Goal: Information Seeking & Learning: Learn about a topic

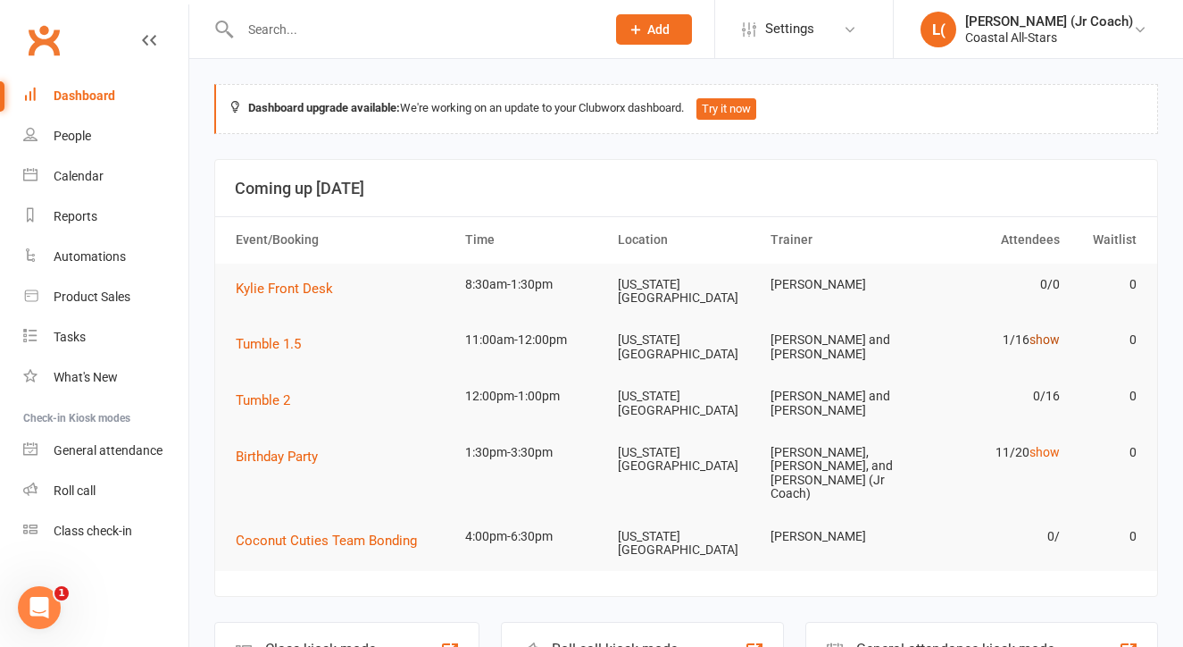
click at [1050, 333] on link "show" at bounding box center [1045, 339] width 30 height 14
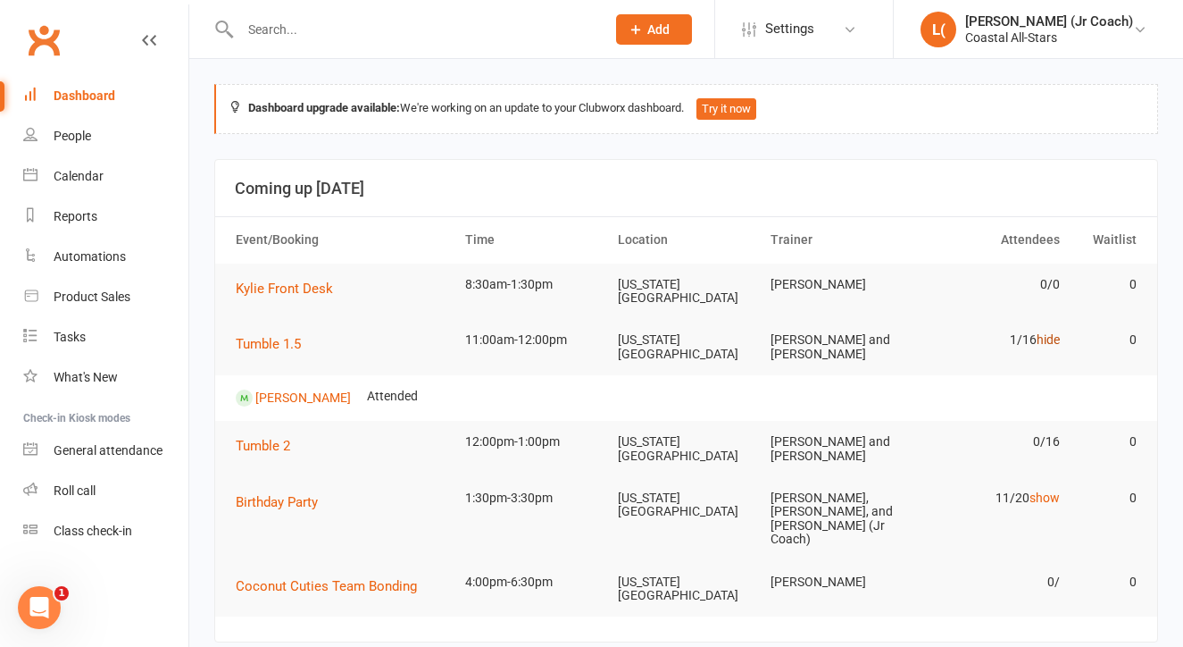
click at [1049, 332] on link "hide" at bounding box center [1048, 339] width 23 height 14
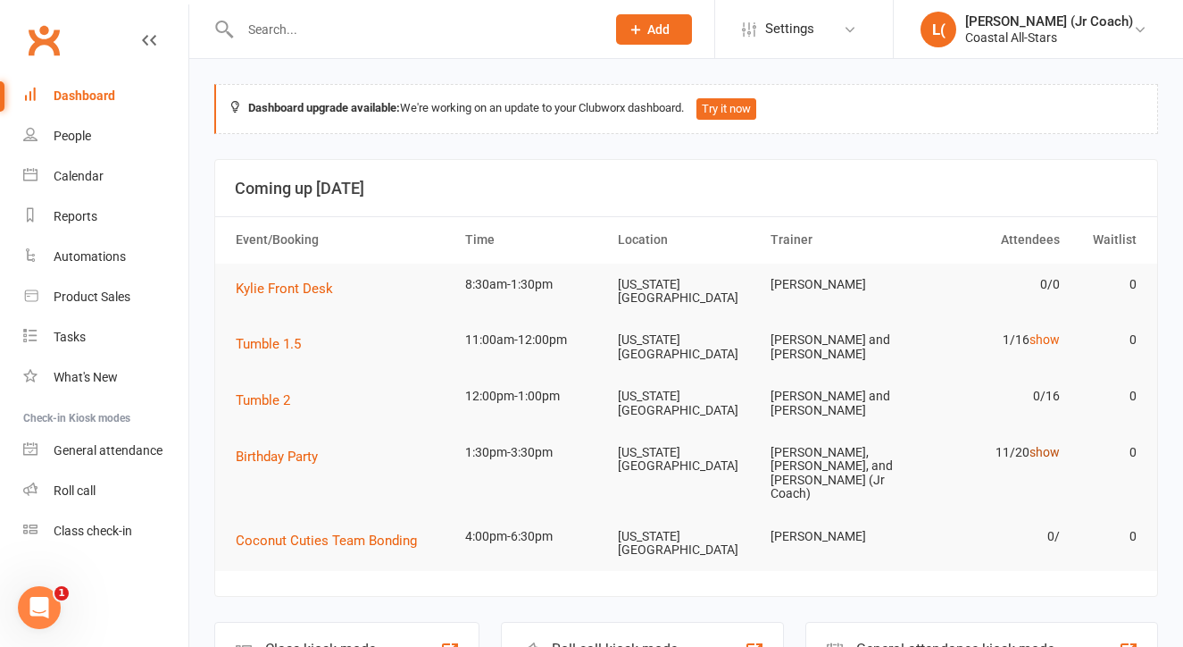
click at [1051, 445] on link "show" at bounding box center [1045, 452] width 30 height 14
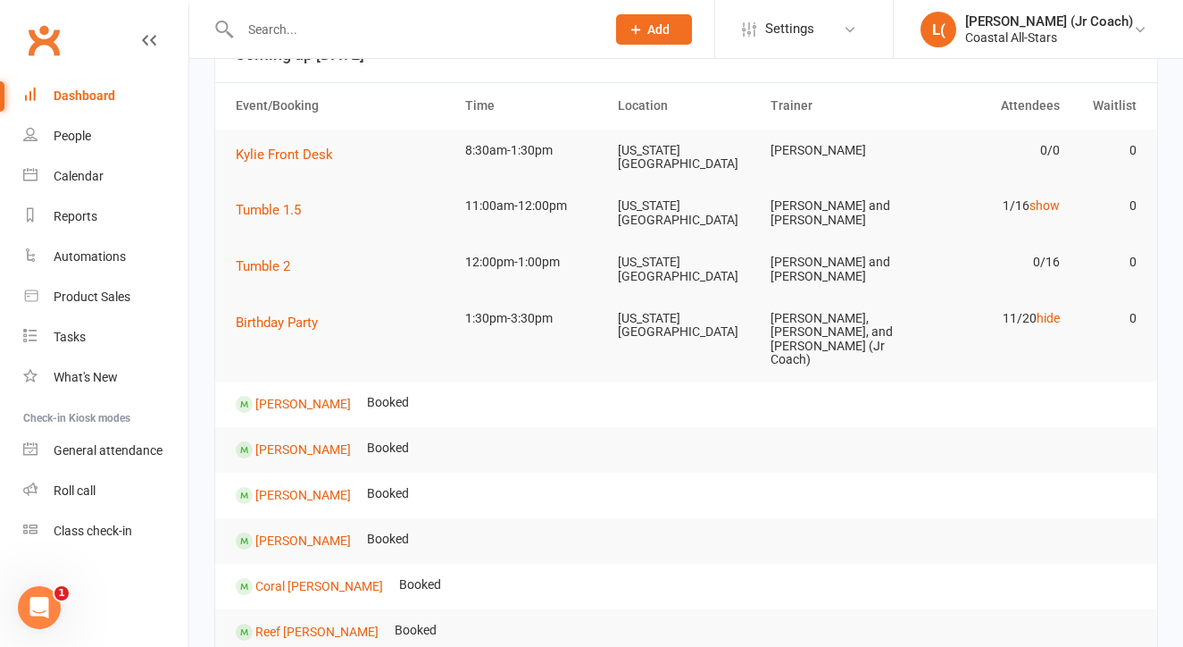
scroll to position [125, 0]
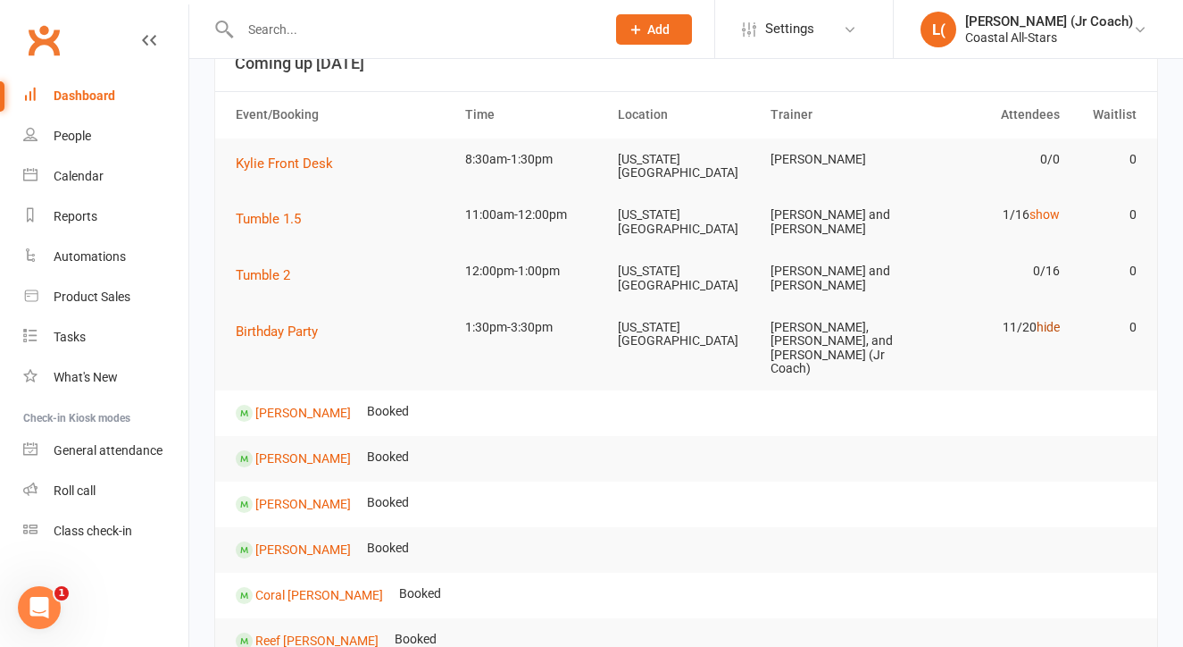
click at [1049, 321] on link "hide" at bounding box center [1048, 327] width 23 height 14
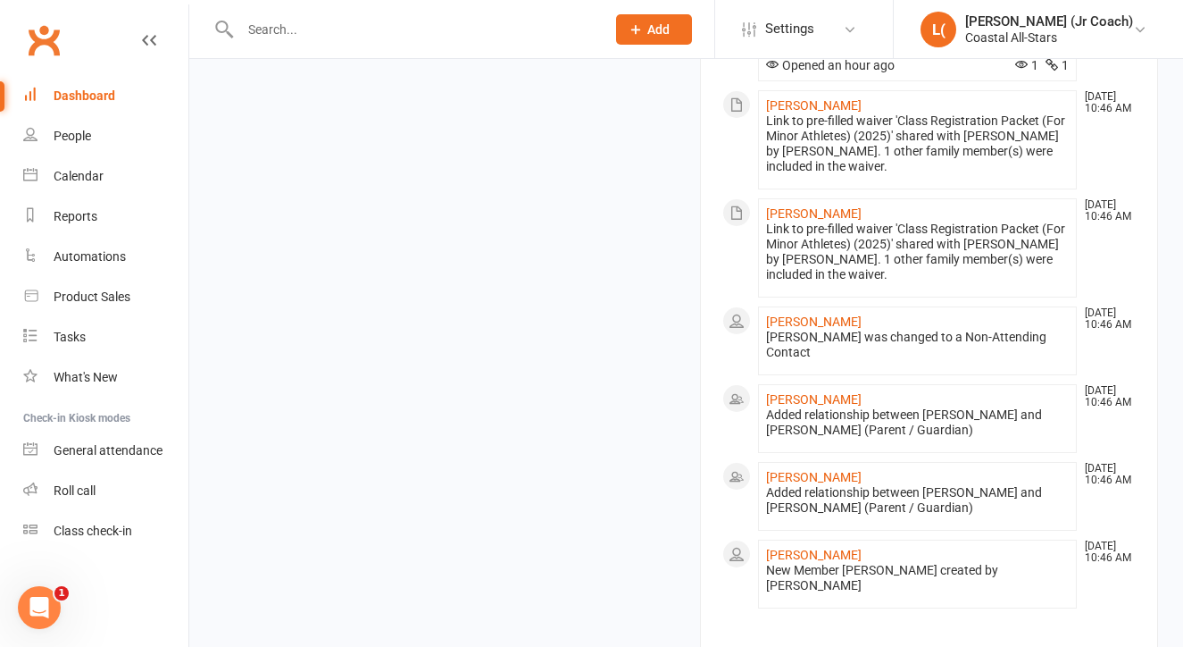
scroll to position [2063, 0]
click at [918, 641] on link "view all" at bounding box center [929, 651] width 414 height 21
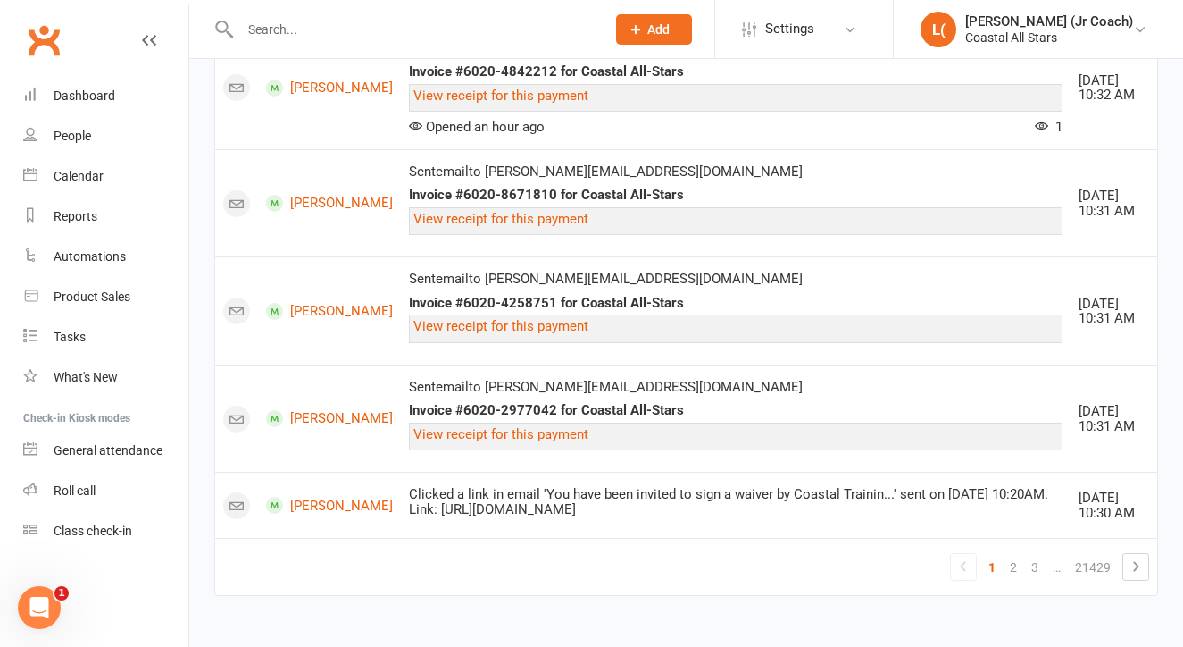
scroll to position [2404, 0]
click at [1014, 562] on link "2" at bounding box center [1013, 567] width 21 height 25
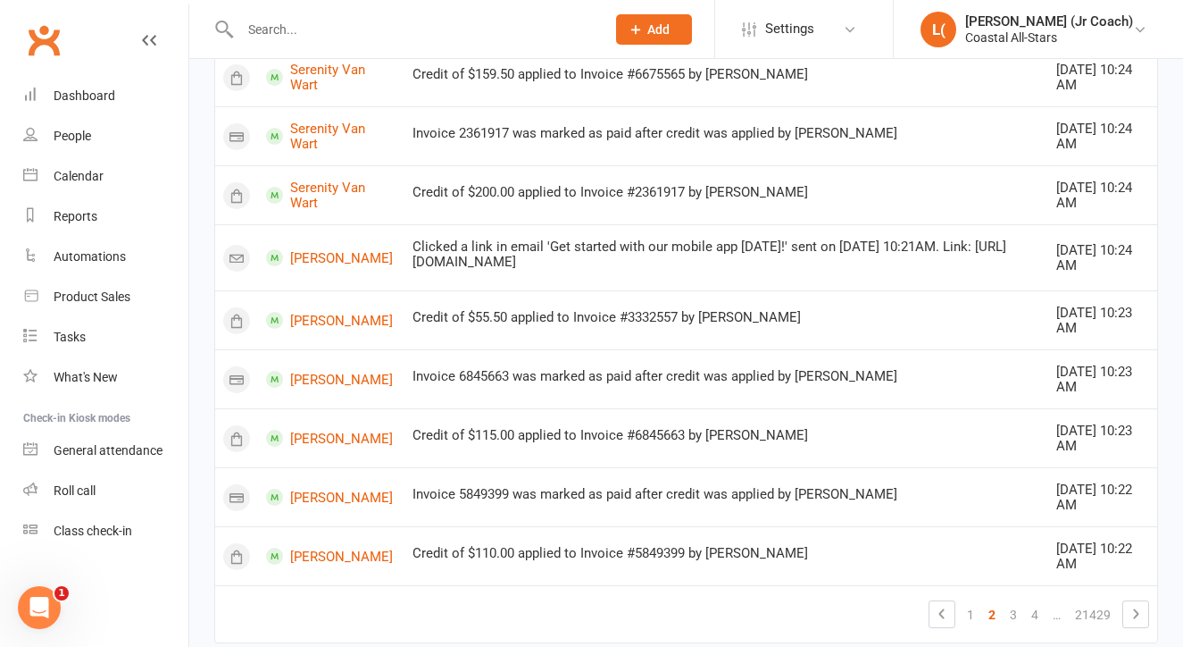
scroll to position [1663, 0]
click at [1012, 600] on link "3" at bounding box center [1013, 612] width 21 height 25
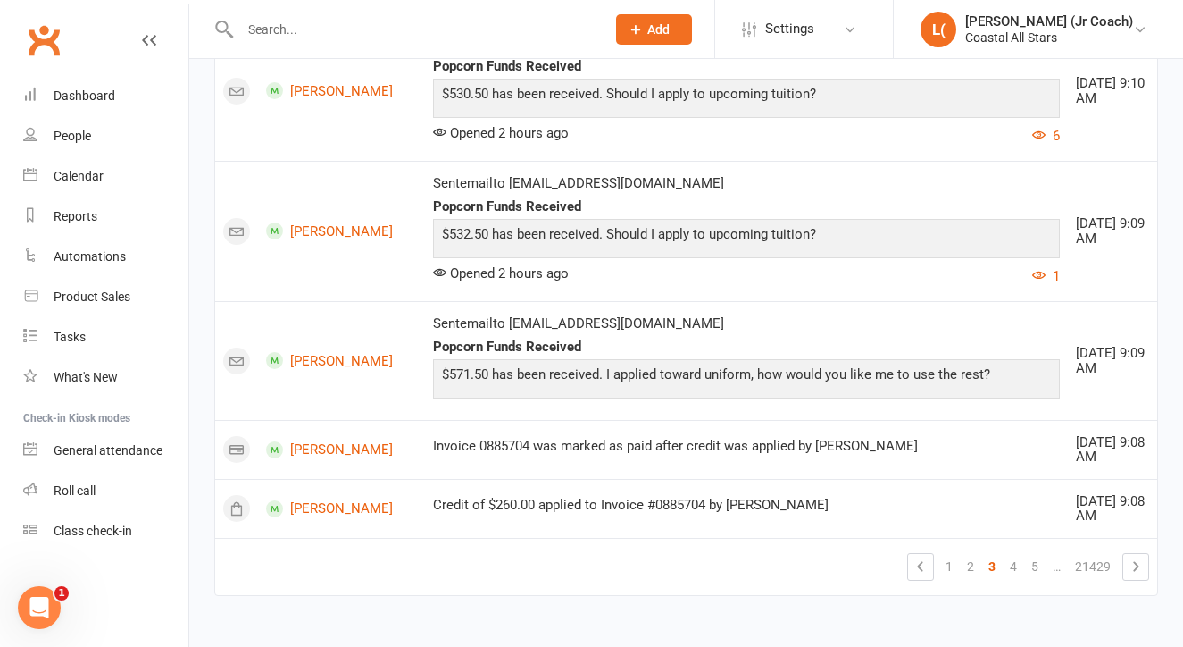
scroll to position [0, 0]
click at [1014, 555] on link "4" at bounding box center [1013, 566] width 21 height 25
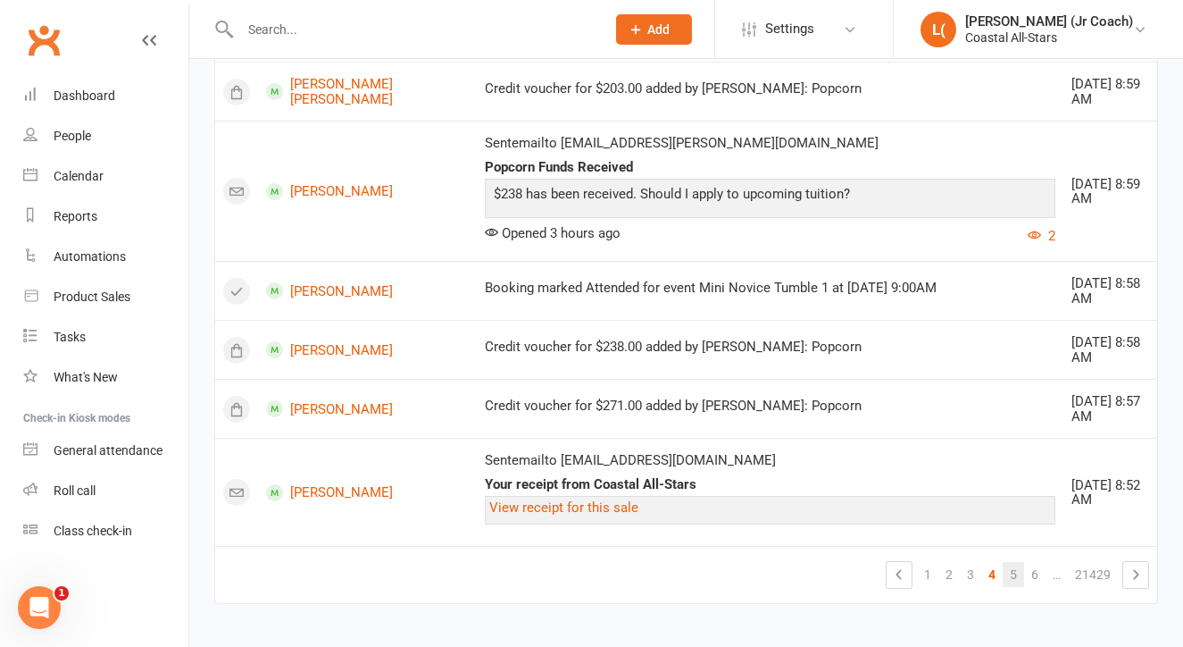
click at [1012, 562] on link "5" at bounding box center [1013, 574] width 21 height 25
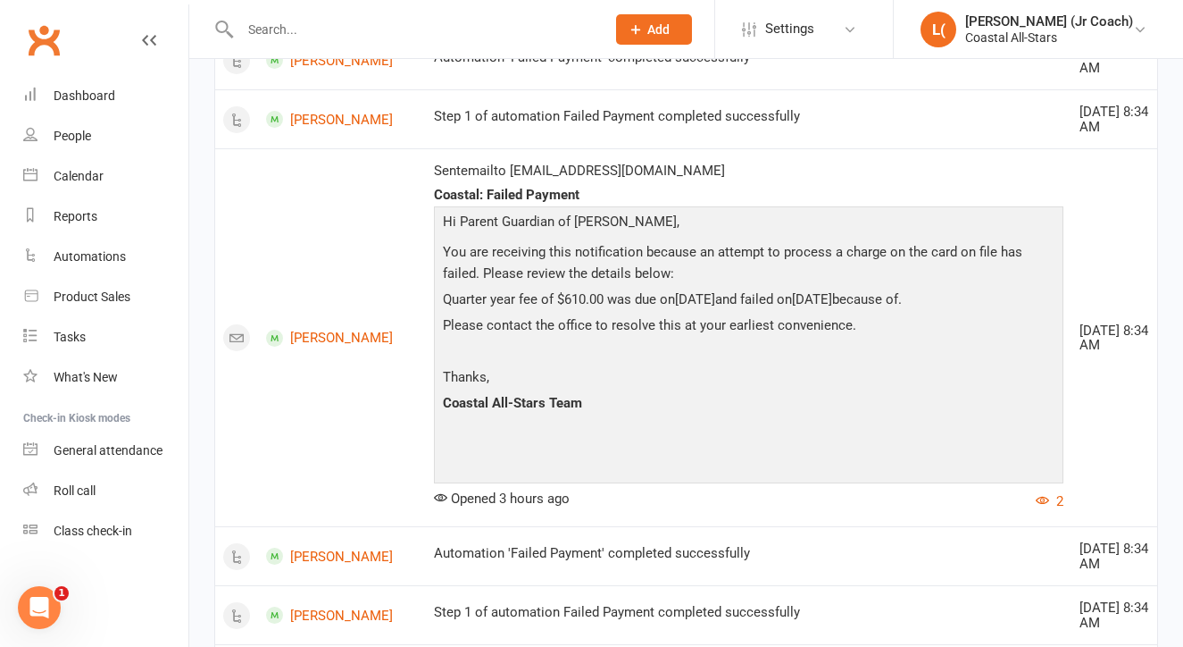
scroll to position [550, 0]
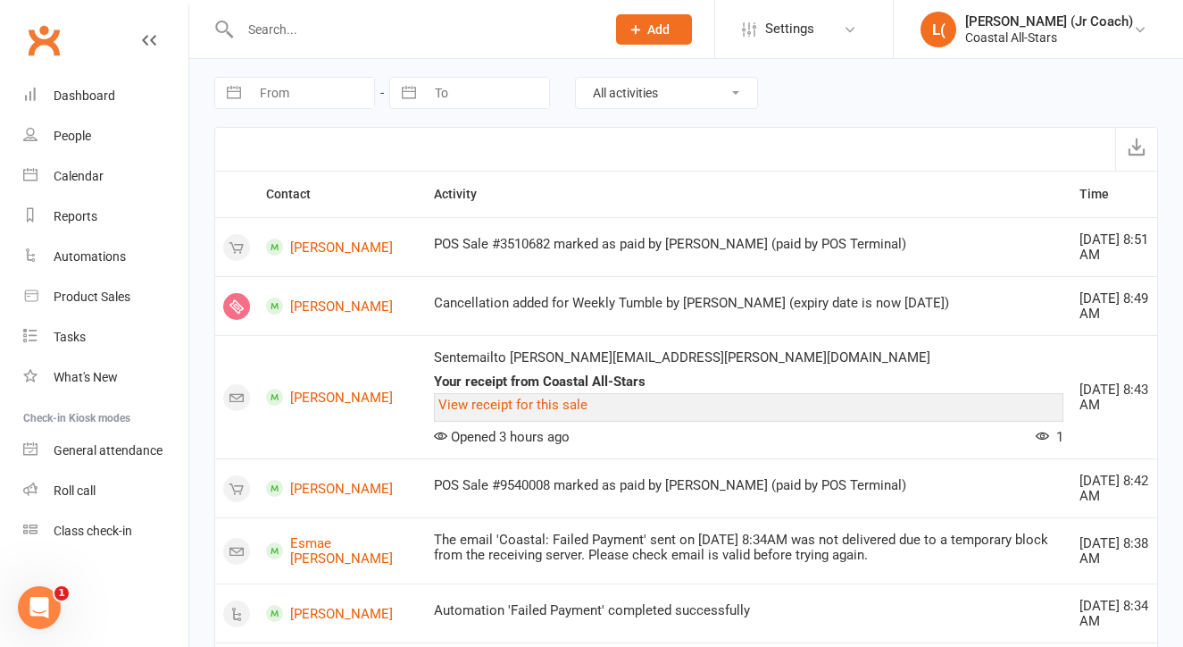
click at [801, 381] on div "Your receipt from Coastal All-Stars" at bounding box center [749, 381] width 630 height 15
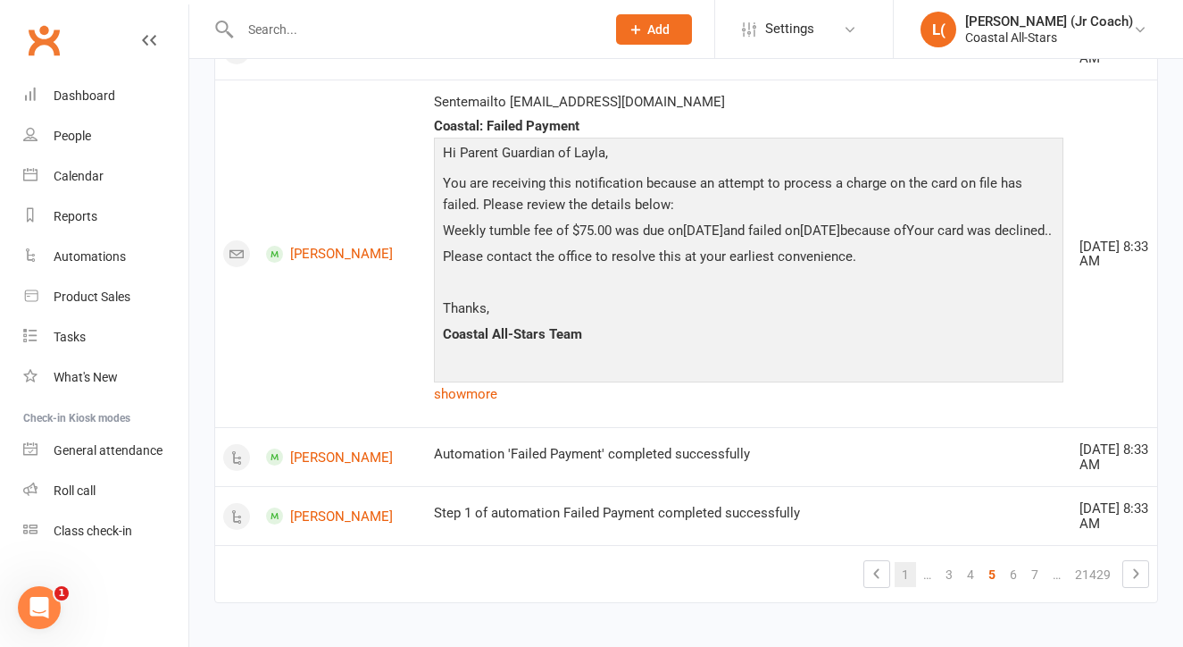
scroll to position [3020, 0]
click at [1014, 563] on link "6" at bounding box center [1013, 575] width 21 height 25
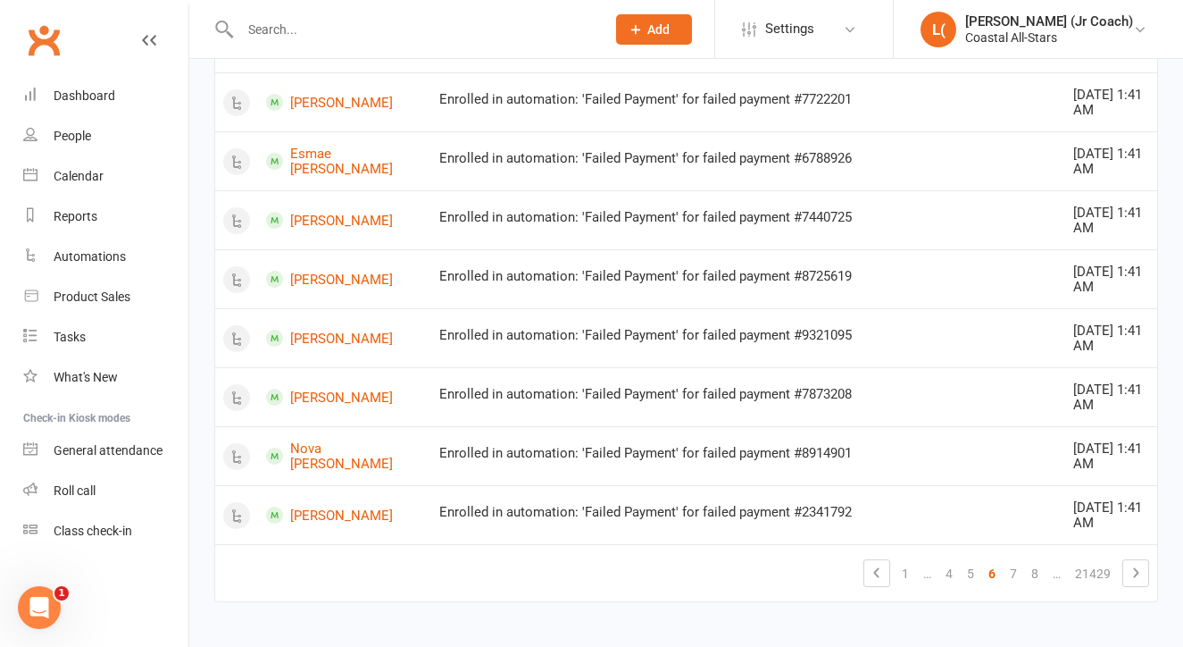
scroll to position [2631, 0]
click at [1014, 562] on link "7" at bounding box center [1013, 574] width 21 height 25
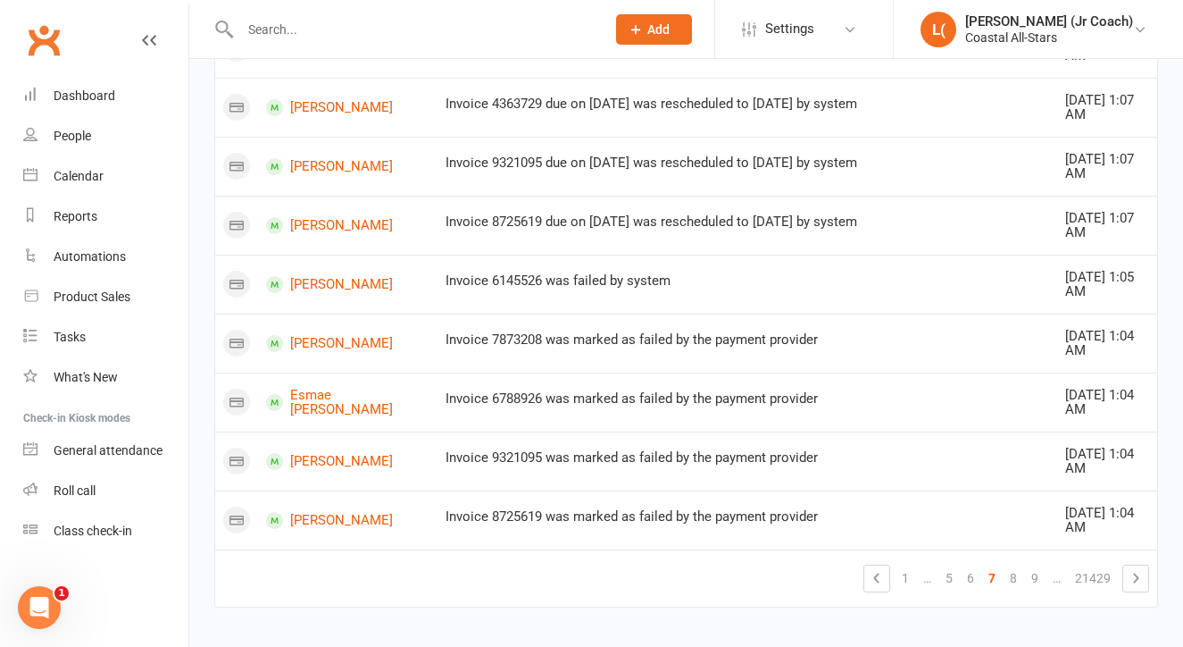
scroll to position [1551, 0]
click at [1012, 566] on link "8" at bounding box center [1013, 578] width 21 height 25
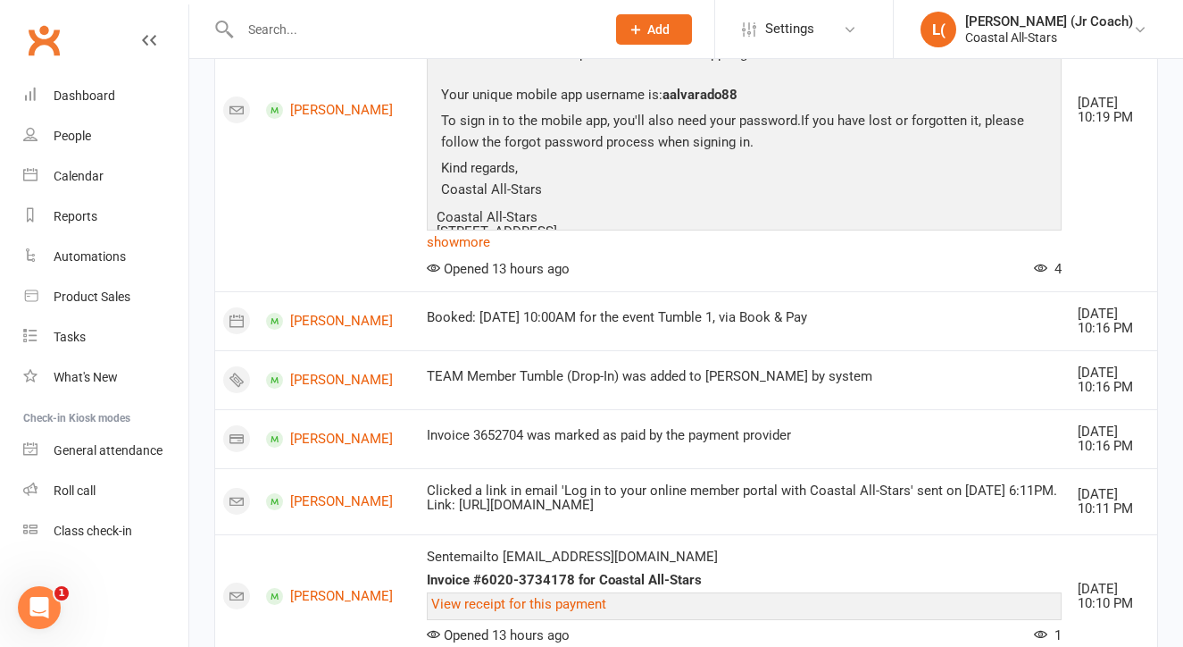
scroll to position [1539, 0]
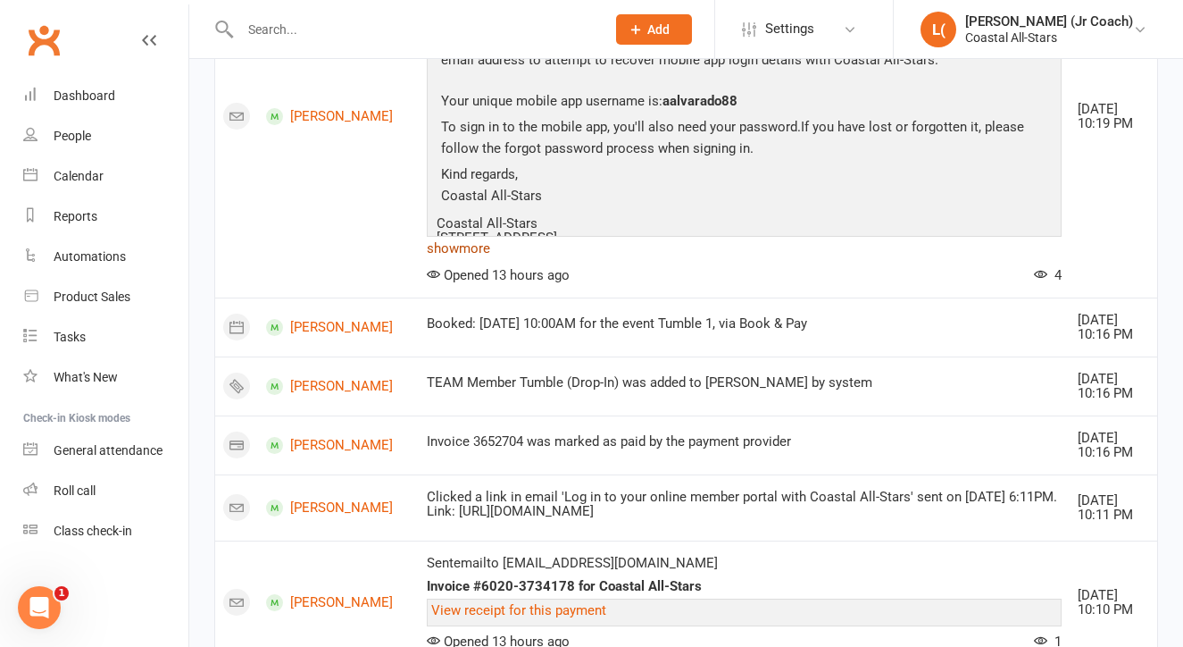
click at [427, 236] on link "show more" at bounding box center [744, 248] width 635 height 25
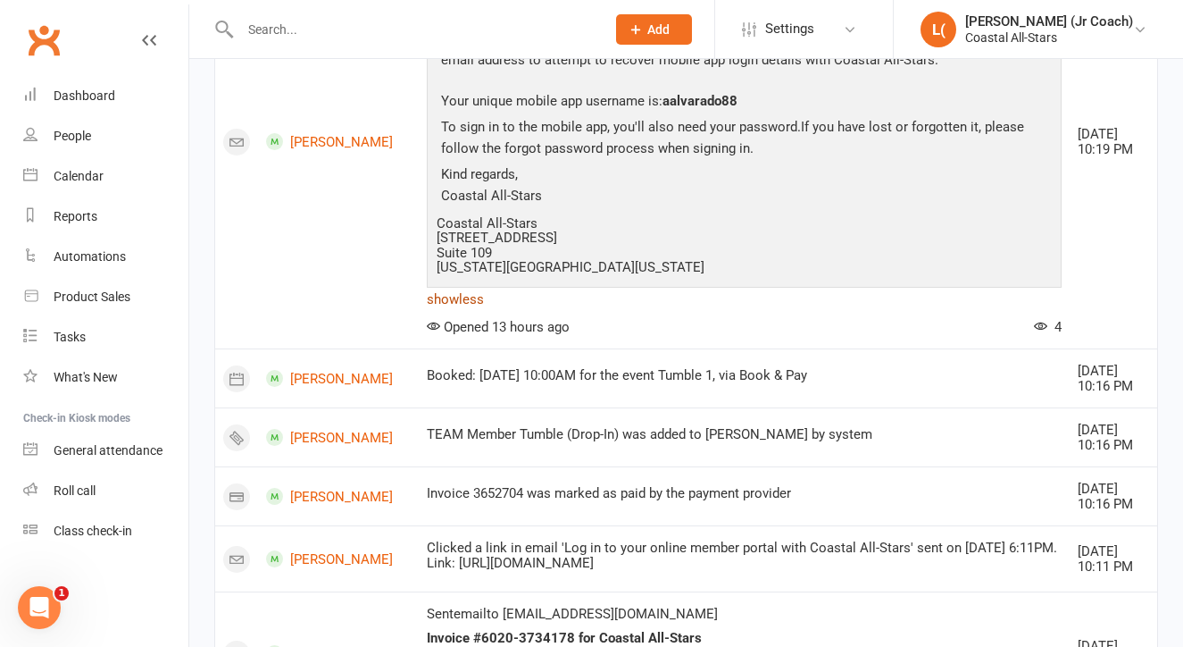
click at [427, 287] on link "show less" at bounding box center [744, 299] width 635 height 25
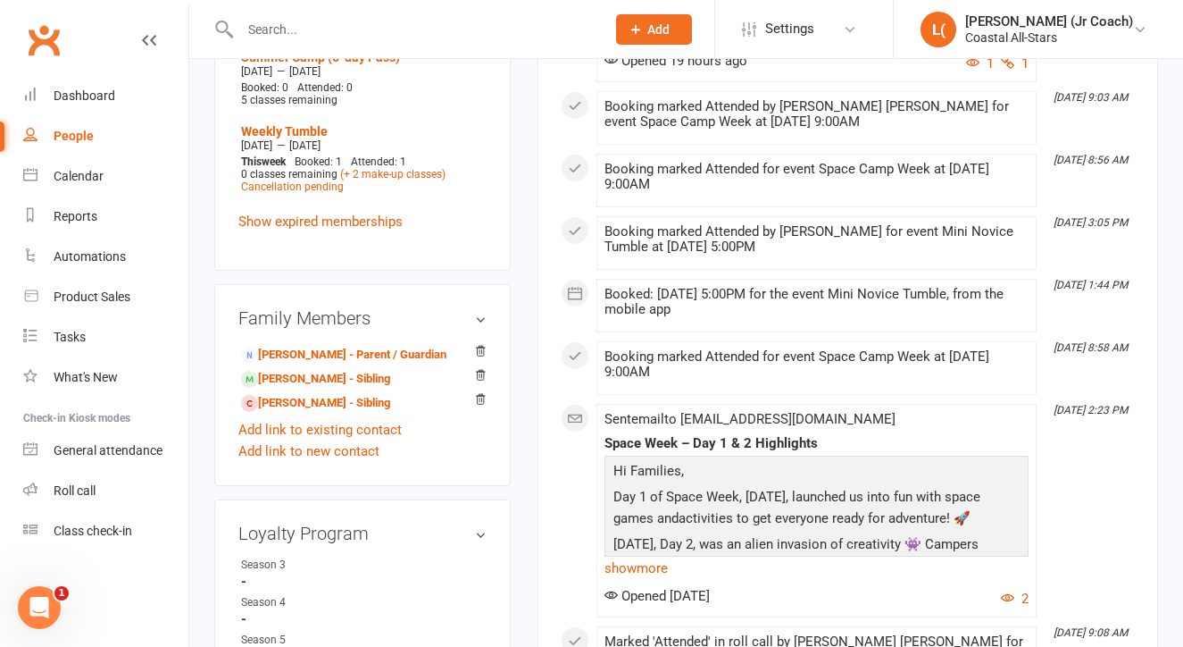
scroll to position [866, 0]
click at [390, 387] on link "[PERSON_NAME] - Sibling" at bounding box center [315, 377] width 149 height 19
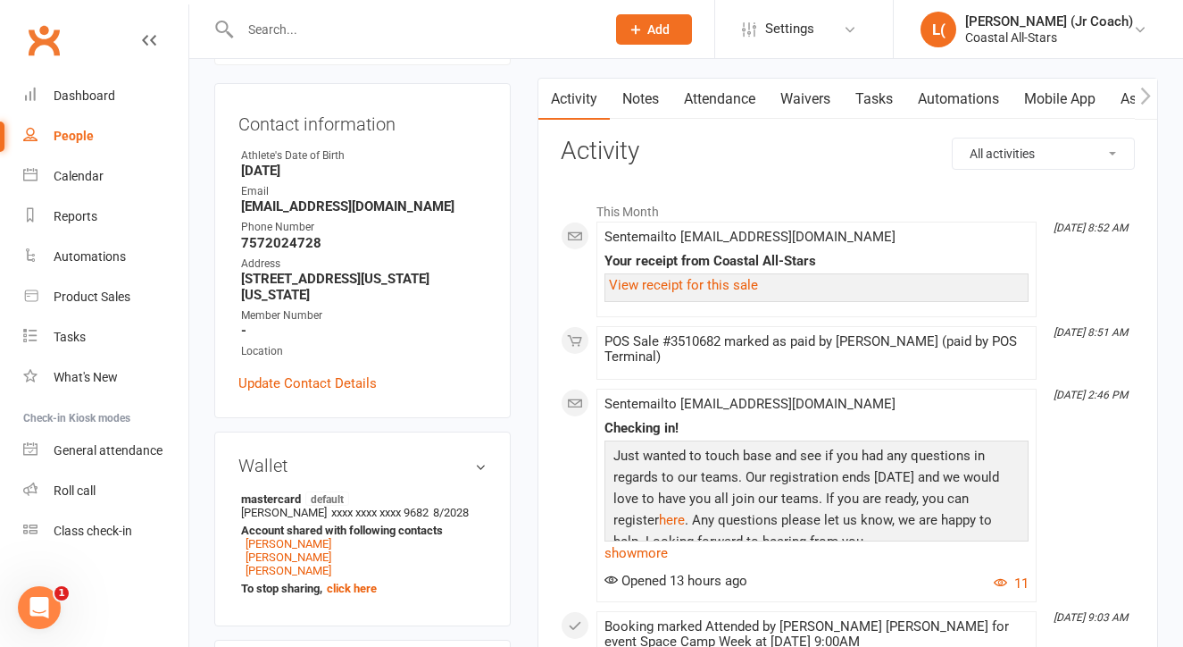
scroll to position [170, 0]
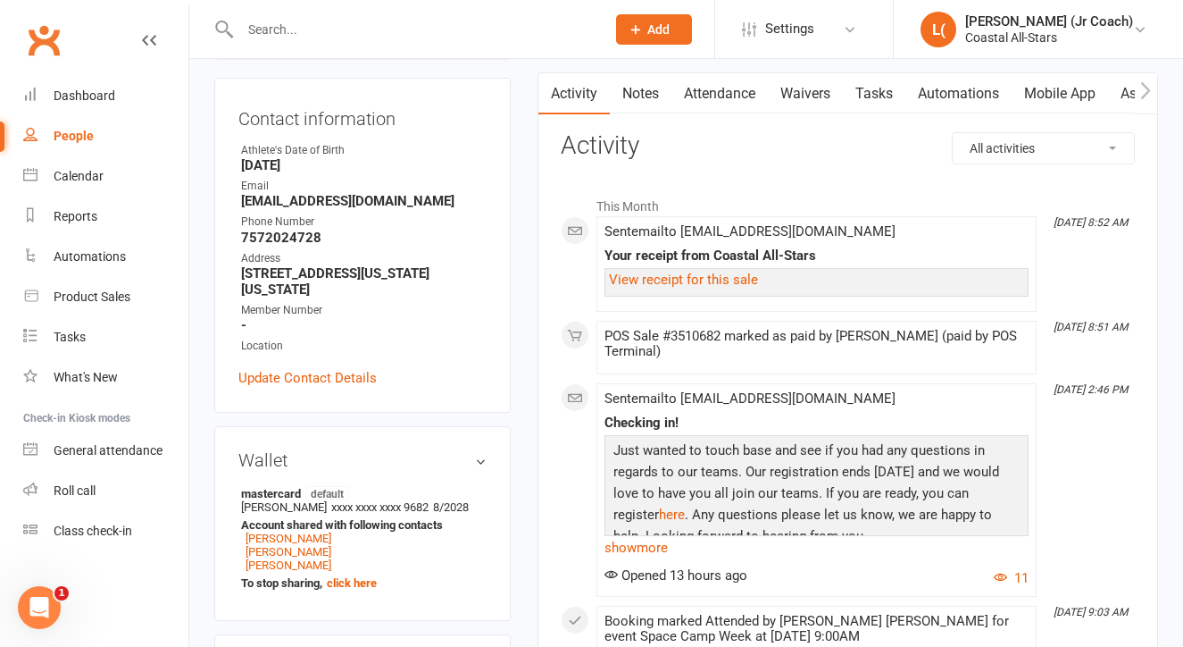
click at [619, 557] on div "Sent email to [EMAIL_ADDRESS][DOMAIN_NAME] Checking in! Just wanted to touch ba…" at bounding box center [817, 489] width 424 height 197
click at [628, 539] on link "show more" at bounding box center [817, 547] width 424 height 25
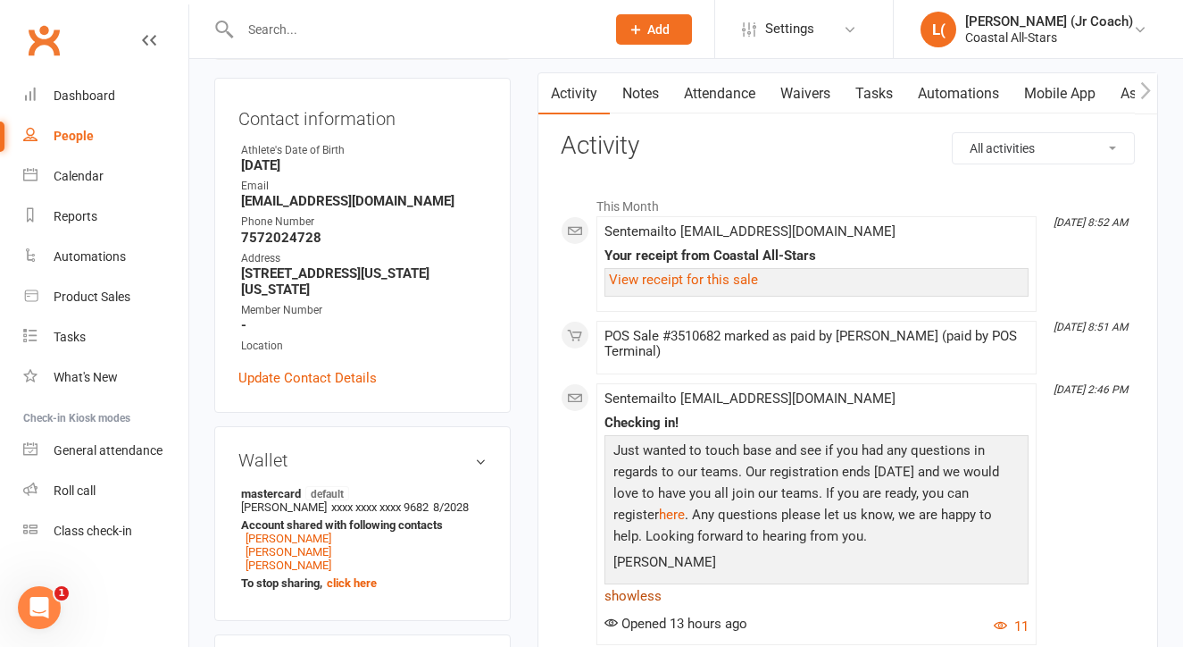
click at [639, 593] on link "show less" at bounding box center [817, 595] width 424 height 25
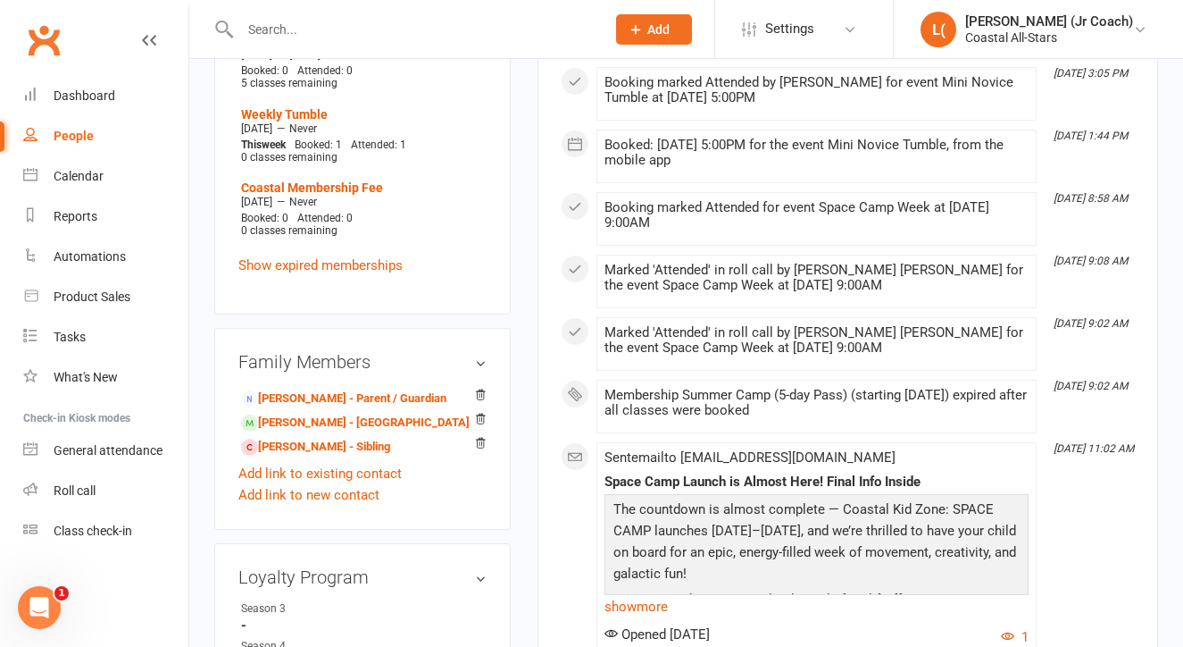
scroll to position [854, 0]
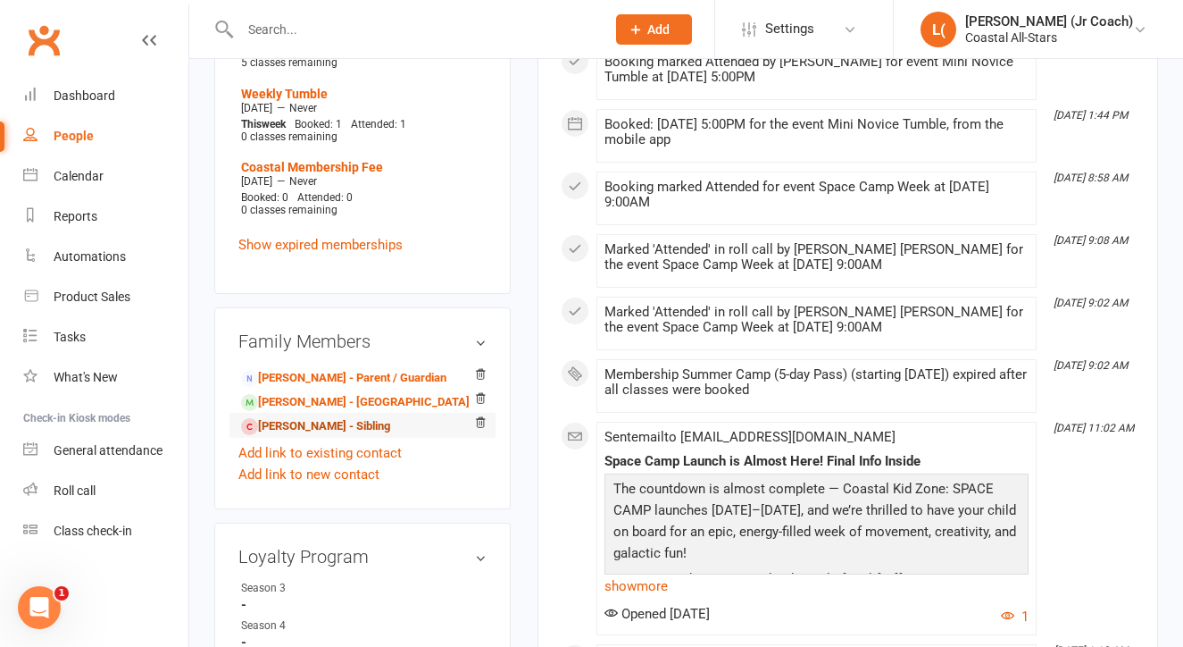
click at [390, 436] on link "[PERSON_NAME] - Sibling" at bounding box center [315, 426] width 149 height 19
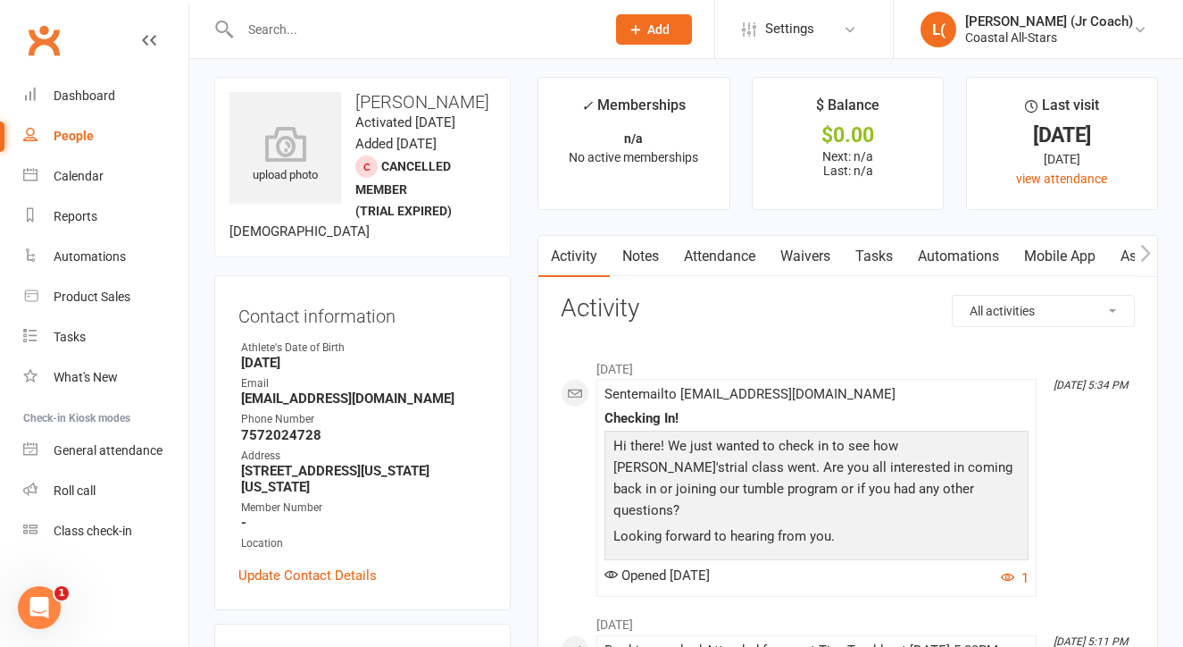
scroll to position [13, 0]
